Goal: Find contact information: Find contact information

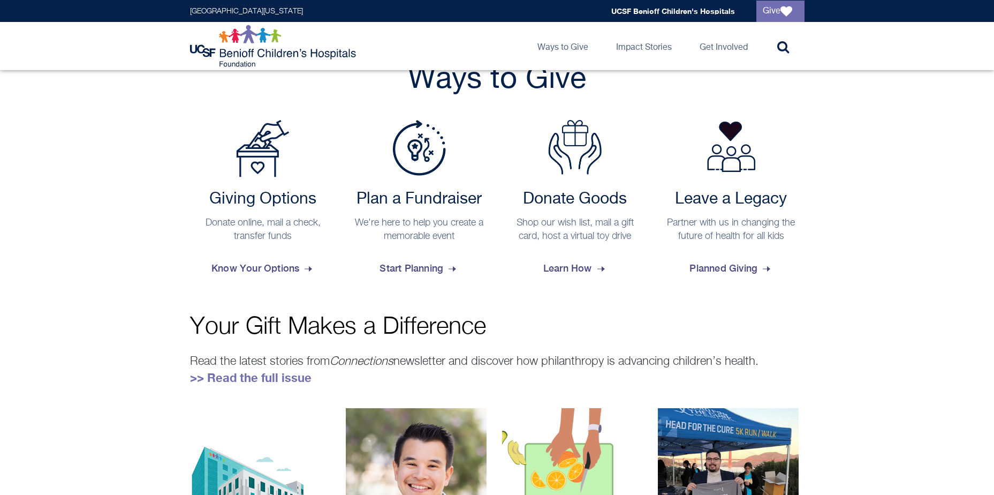
scroll to position [428, 0]
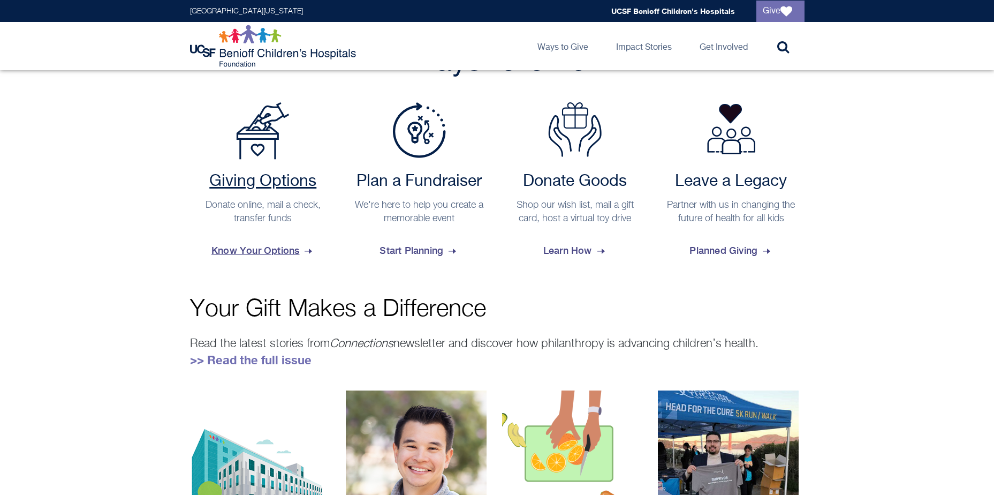
click at [244, 249] on span "Know Your Options" at bounding box center [262, 250] width 103 height 29
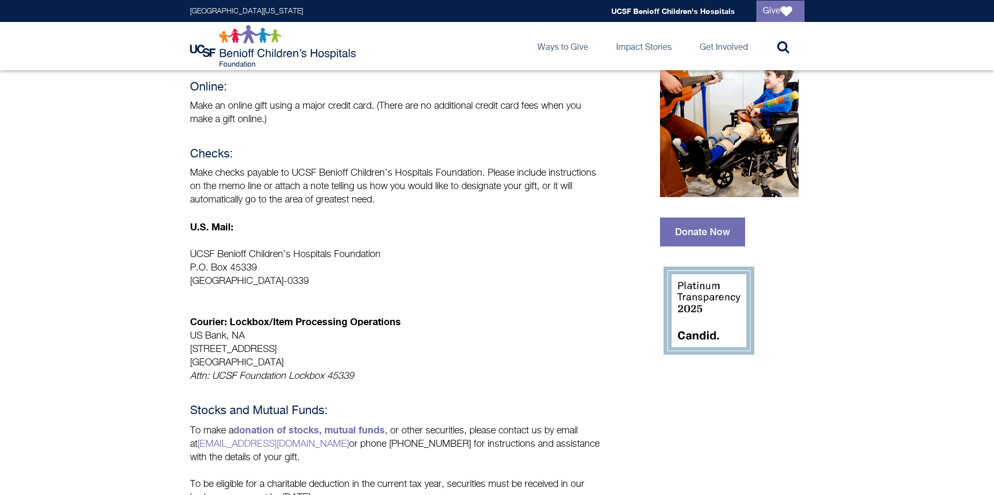
scroll to position [214, 0]
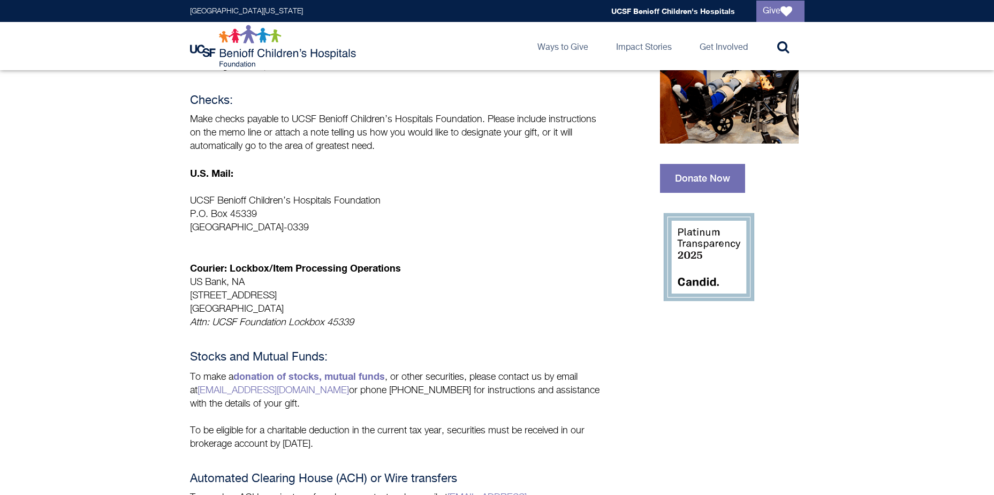
drag, startPoint x: 190, startPoint y: 213, endPoint x: 287, endPoint y: 215, distance: 96.9
click at [287, 215] on p "UCSF Benioff Children’s Hospitals Foundation P.O. Box 45339 San Francisco, CA 9…" at bounding box center [396, 214] width 412 height 40
copy p "P.O. Box 45339"
drag, startPoint x: 191, startPoint y: 229, endPoint x: 249, endPoint y: 226, distance: 58.4
click at [249, 226] on p "UCSF Benioff Children’s Hospitals Foundation P.O. Box 45339 San Francisco, CA 9…" at bounding box center [396, 214] width 412 height 40
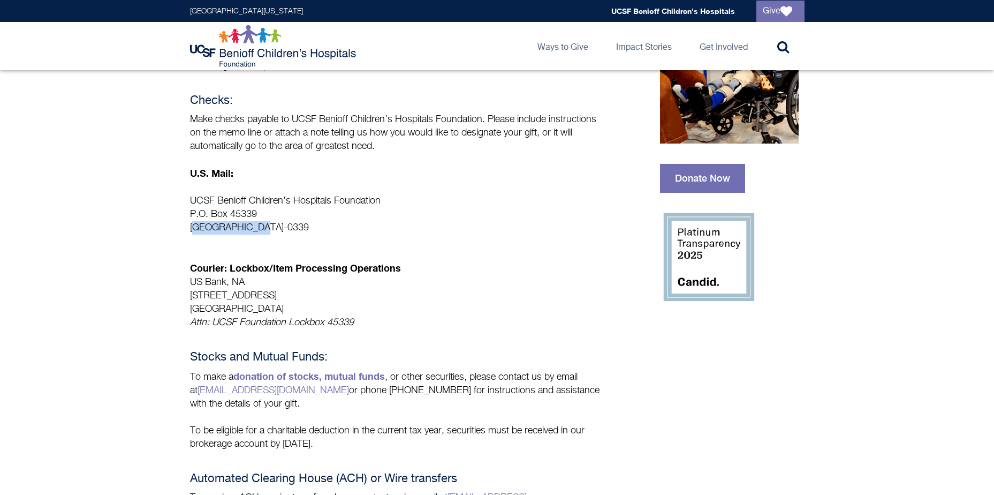
copy p "San Francisco"
click at [329, 230] on p "UCSF Benioff Children’s Hospitals Foundation P.O. Box 45339 San Francisco, CA 9…" at bounding box center [396, 214] width 412 height 40
drag, startPoint x: 323, startPoint y: 229, endPoint x: 270, endPoint y: 229, distance: 53.0
click at [270, 229] on p "UCSF Benioff Children’s Hospitals Foundation P.O. Box 45339 San Francisco, CA 9…" at bounding box center [396, 214] width 412 height 40
copy p "94145-0339"
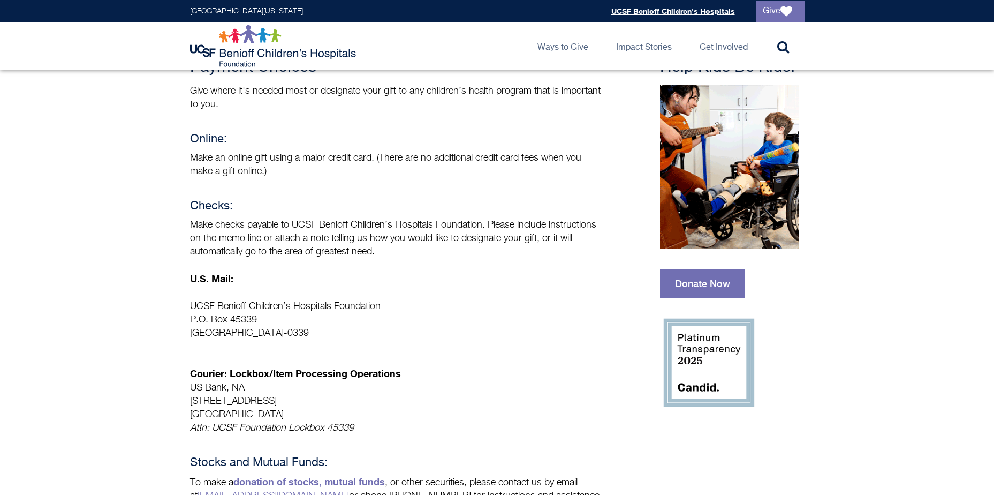
scroll to position [0, 0]
